Goal: Task Accomplishment & Management: Manage account settings

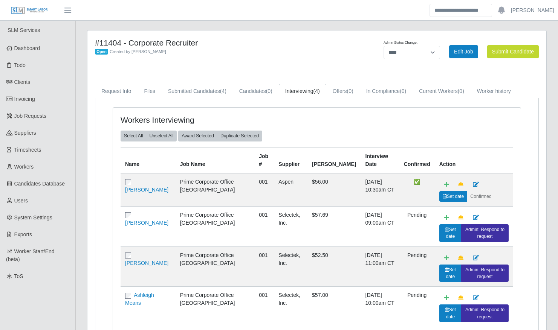
select select "****"
drag, startPoint x: 28, startPoint y: 117, endPoint x: 38, endPoint y: 116, distance: 9.4
click at [28, 117] on span "Job Requests" at bounding box center [30, 116] width 32 height 6
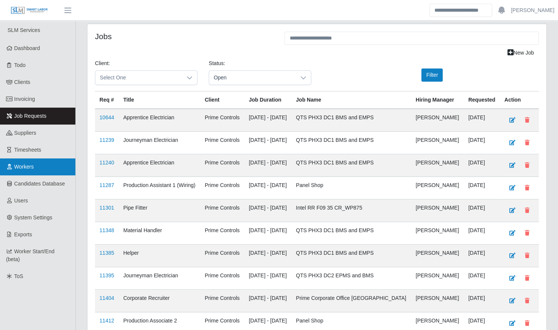
click at [28, 168] on span "Workers" at bounding box center [24, 167] width 20 height 6
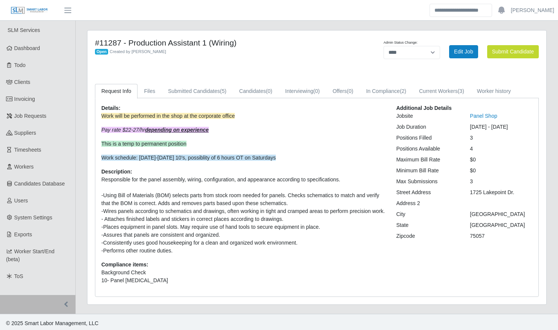
select select "****"
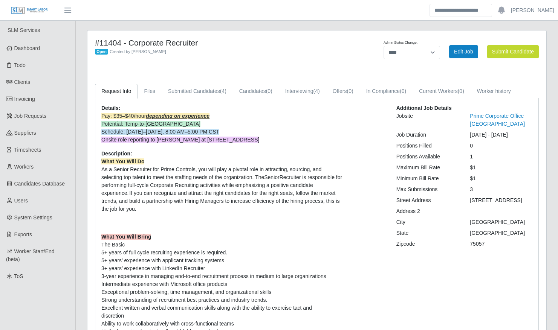
select select "****"
click at [198, 88] on link "Submitted Candidates (4)" at bounding box center [197, 91] width 71 height 15
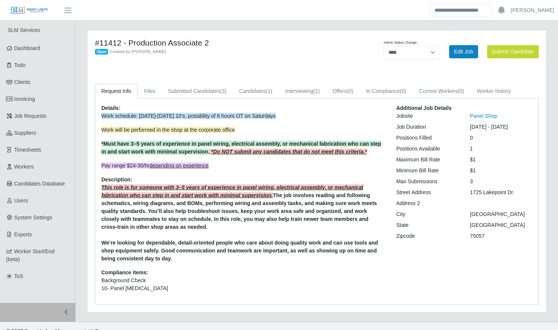
select select "****"
click at [205, 91] on link "Submitted Candidates (3)" at bounding box center [197, 91] width 71 height 15
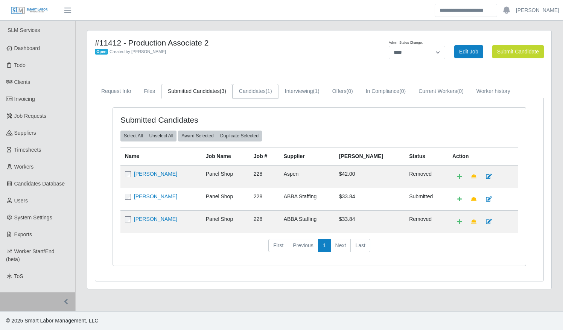
click at [254, 92] on link "Candidates (1)" at bounding box center [256, 91] width 46 height 15
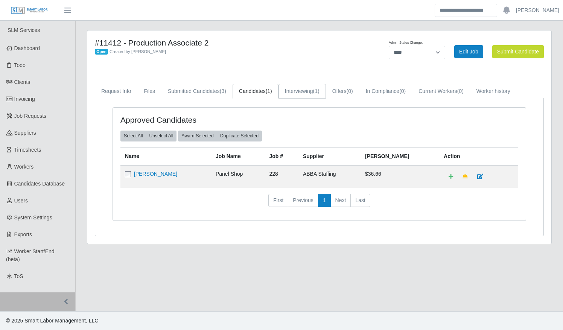
click at [307, 91] on link "Interviewing (1)" at bounding box center [302, 91] width 47 height 15
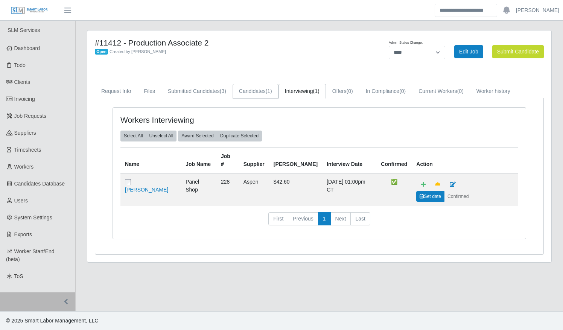
click at [258, 91] on link "Candidates (1)" at bounding box center [256, 91] width 46 height 15
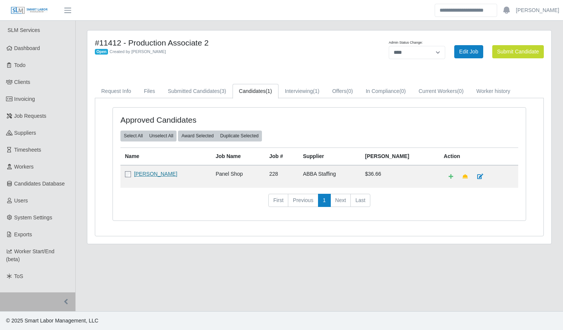
click at [164, 172] on link "Akindeji Akinyemi" at bounding box center [155, 174] width 43 height 6
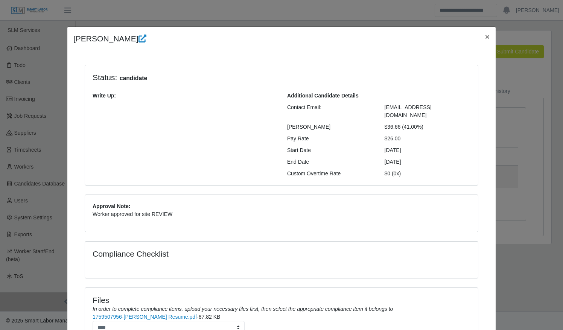
scroll to position [63, 0]
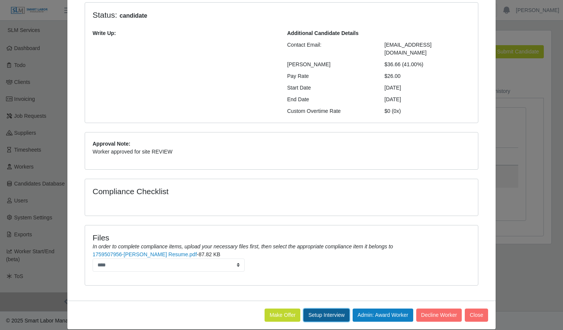
click at [316, 309] on button "Setup Interview" at bounding box center [326, 315] width 46 height 13
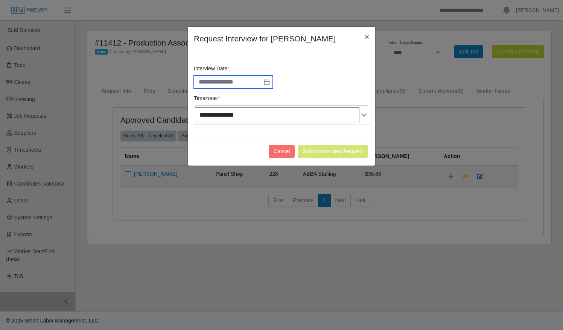
click at [226, 81] on input "text" at bounding box center [233, 82] width 79 height 13
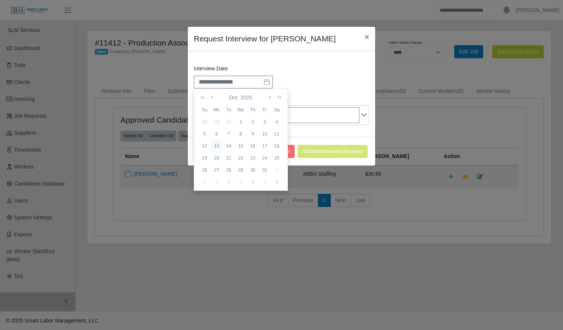
click at [217, 144] on div "13" at bounding box center [217, 146] width 12 height 7
click at [213, 131] on li "02" at bounding box center [212, 132] width 37 height 12
click at [241, 130] on li "30" at bounding box center [244, 131] width 37 height 12
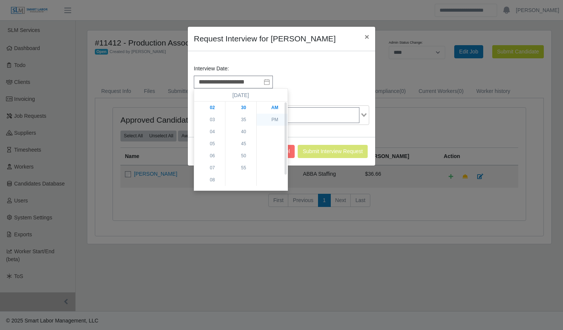
click at [273, 119] on li "PM" at bounding box center [275, 120] width 37 height 12
type input "**********"
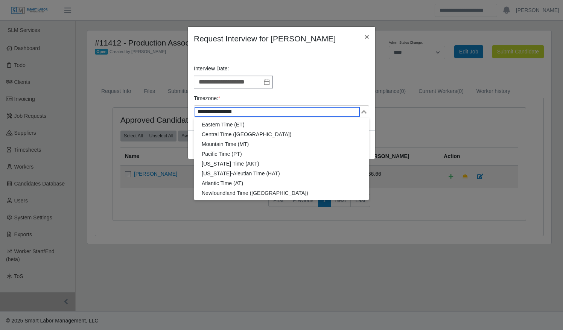
click at [317, 111] on input "Search for option" at bounding box center [277, 111] width 165 height 9
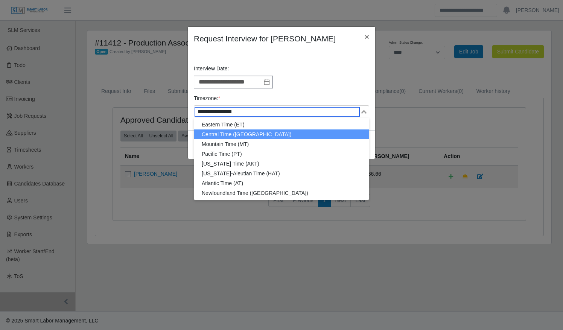
click at [282, 133] on li "Central Time (CT)" at bounding box center [281, 135] width 175 height 10
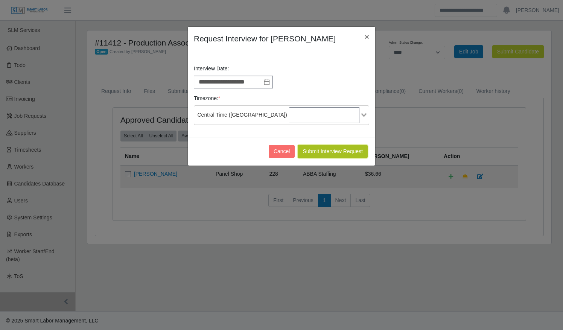
click at [324, 149] on button "Submit Interview Request" at bounding box center [333, 151] width 70 height 13
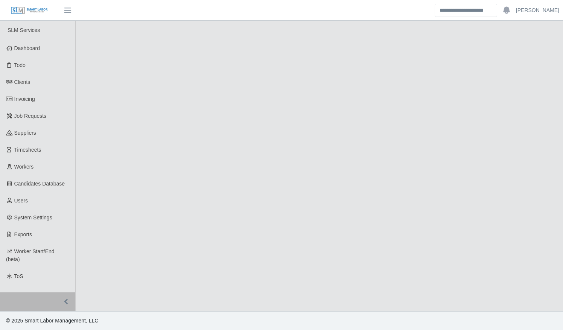
select select "****"
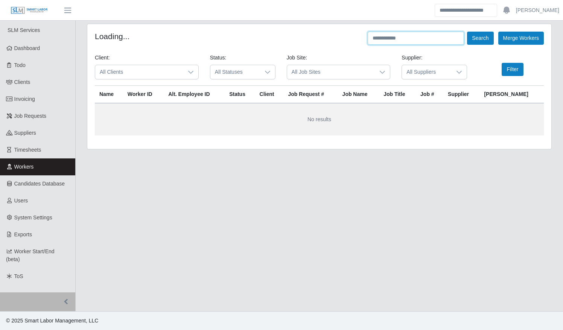
click at [397, 36] on input "text" at bounding box center [416, 38] width 96 height 13
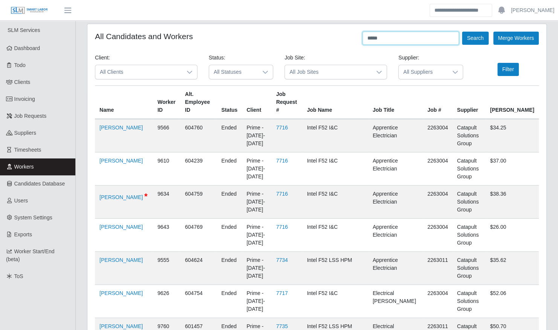
type input "*****"
click at [462, 32] on button "Search" at bounding box center [475, 38] width 26 height 13
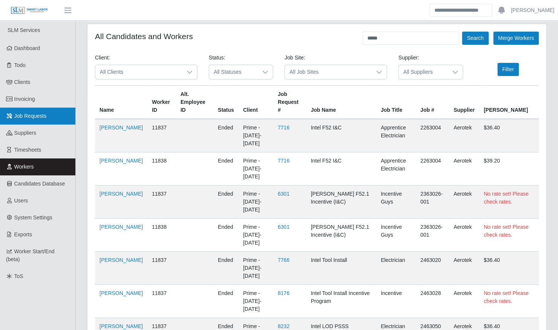
click at [25, 117] on span "Job Requests" at bounding box center [30, 116] width 32 height 6
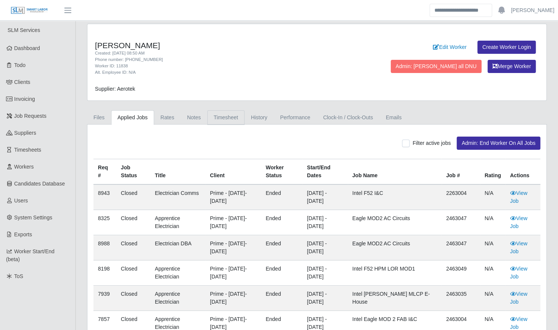
click at [217, 116] on link "Timesheet" at bounding box center [225, 117] width 37 height 15
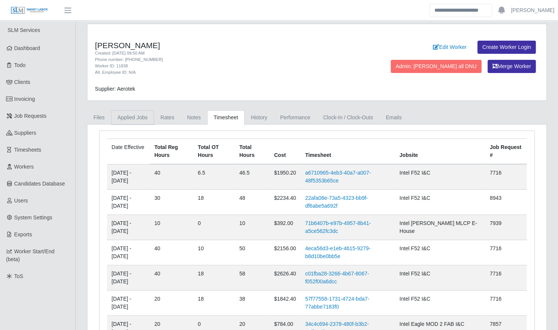
click at [143, 119] on link "Applied Jobs" at bounding box center [132, 117] width 43 height 15
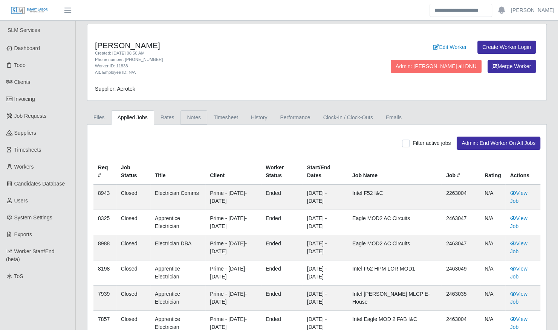
click at [192, 117] on link "Notes" at bounding box center [193, 117] width 27 height 15
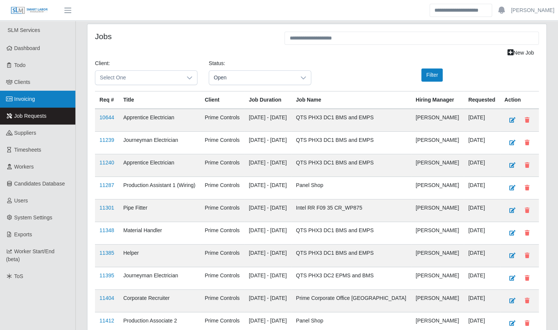
click at [27, 100] on span "Invoicing" at bounding box center [24, 99] width 21 height 6
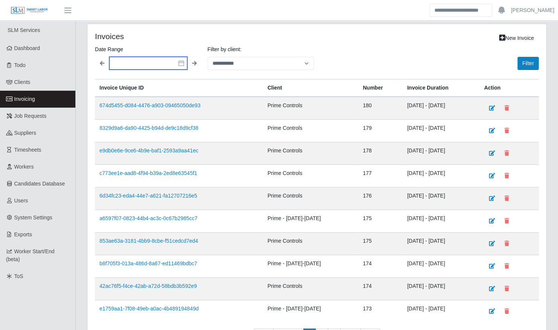
click at [171, 67] on input "text" at bounding box center [148, 63] width 78 height 13
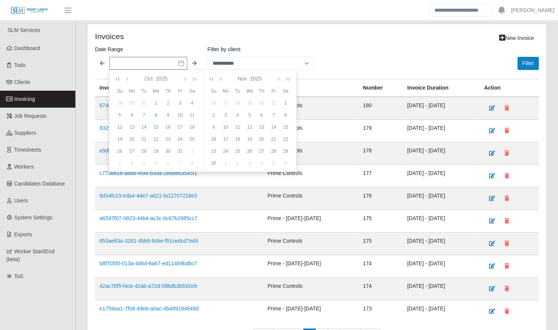
click at [397, 55] on div "Filter" at bounding box center [429, 57] width 219 height 25
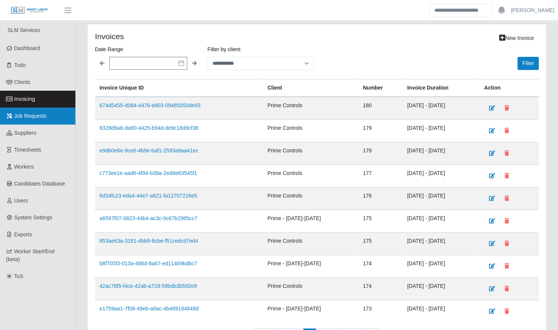
click at [30, 114] on span "Job Requests" at bounding box center [30, 116] width 32 height 6
